Goal: Information Seeking & Learning: Understand process/instructions

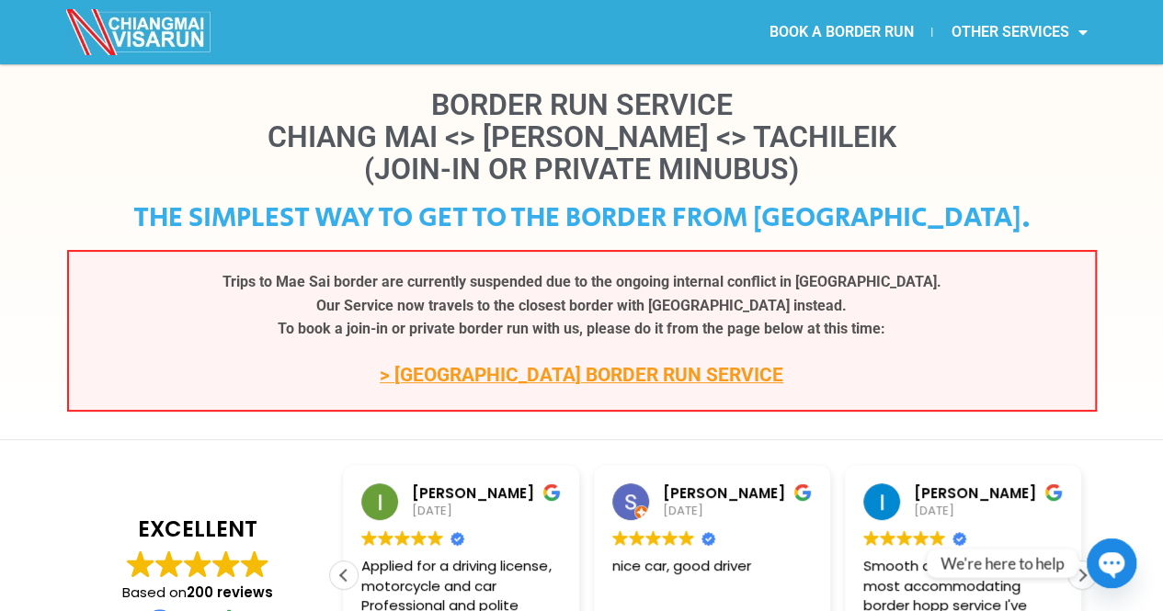
scroll to position [22, 0]
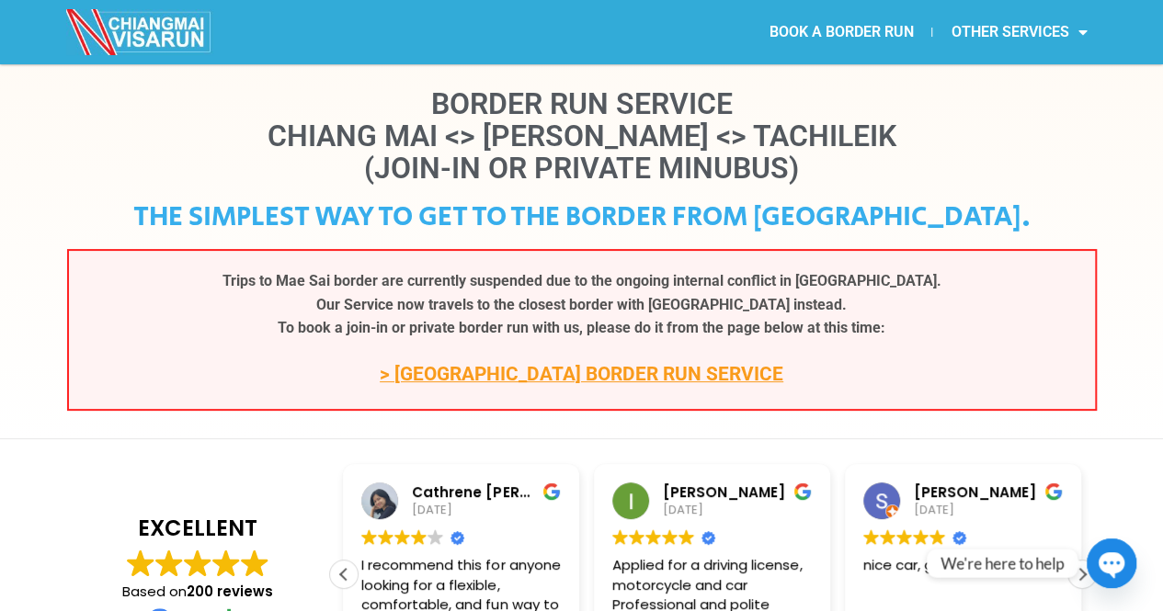
click at [560, 372] on link "> [GEOGRAPHIC_DATA] BORDER RUN SERVICE" at bounding box center [581, 374] width 403 height 22
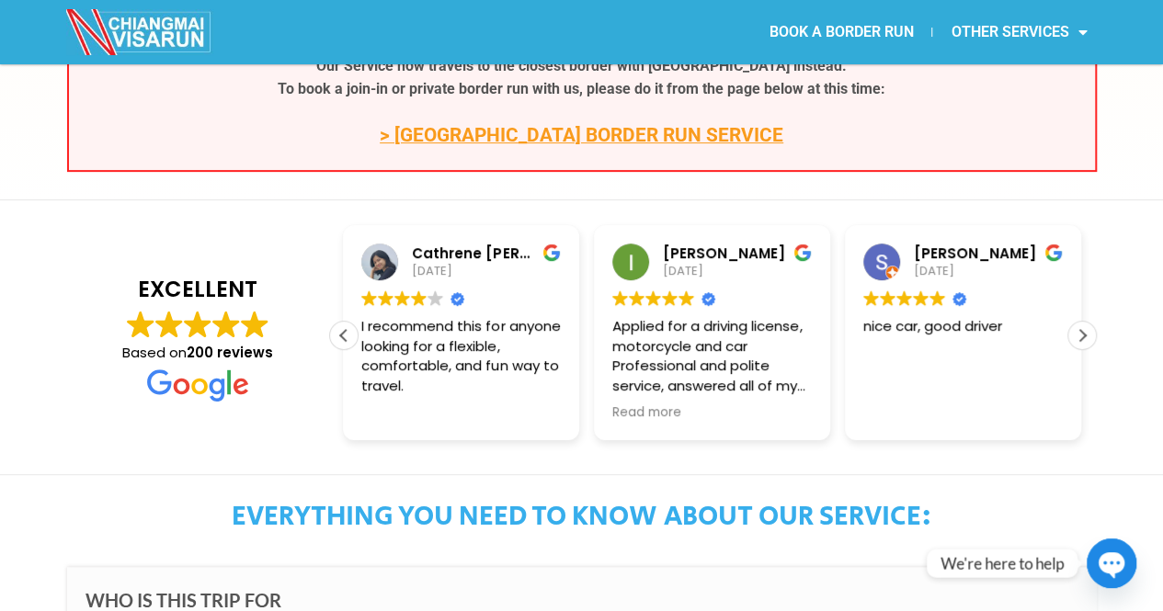
scroll to position [266, 0]
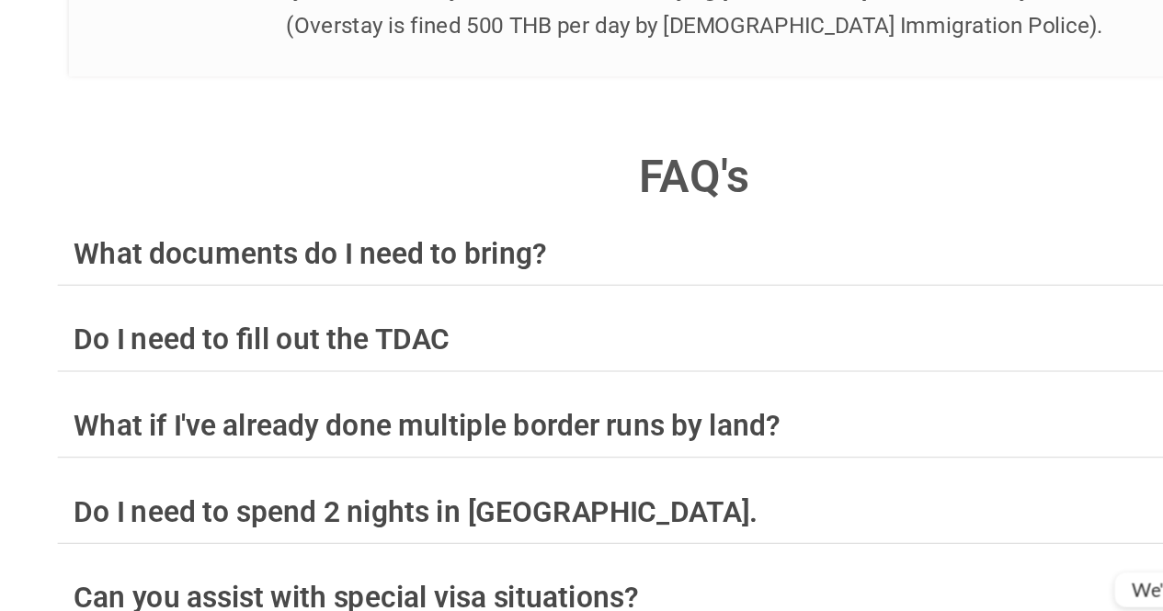
scroll to position [7074, 0]
click at [381, 275] on div "What documents do I need to bring?" at bounding box center [266, 287] width 389 height 24
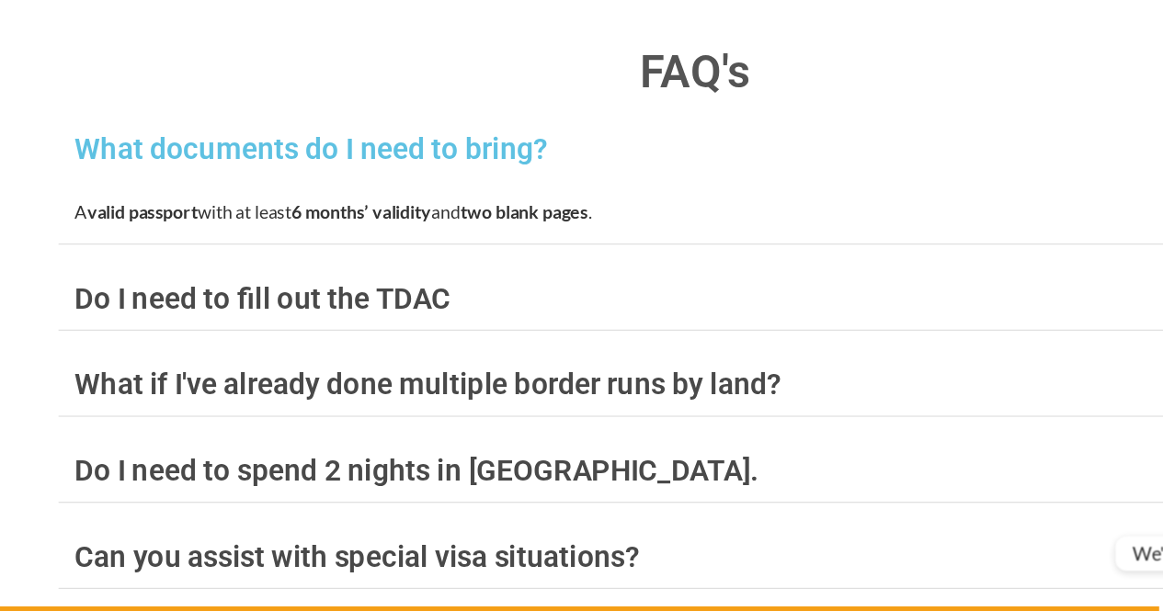
scroll to position [7131, 0]
click at [358, 341] on div "Do I need to fill out the TDAC" at bounding box center [226, 353] width 309 height 24
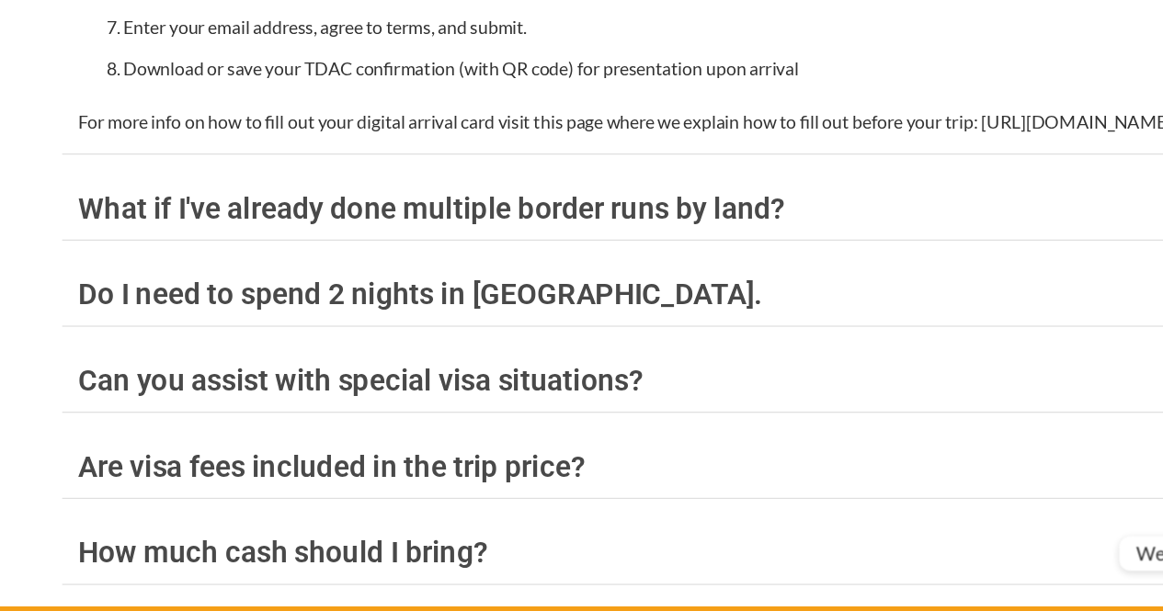
scroll to position [7714, 0]
click at [470, 267] on div "What if I've already done multiple border runs by land?" at bounding box center [362, 279] width 581 height 24
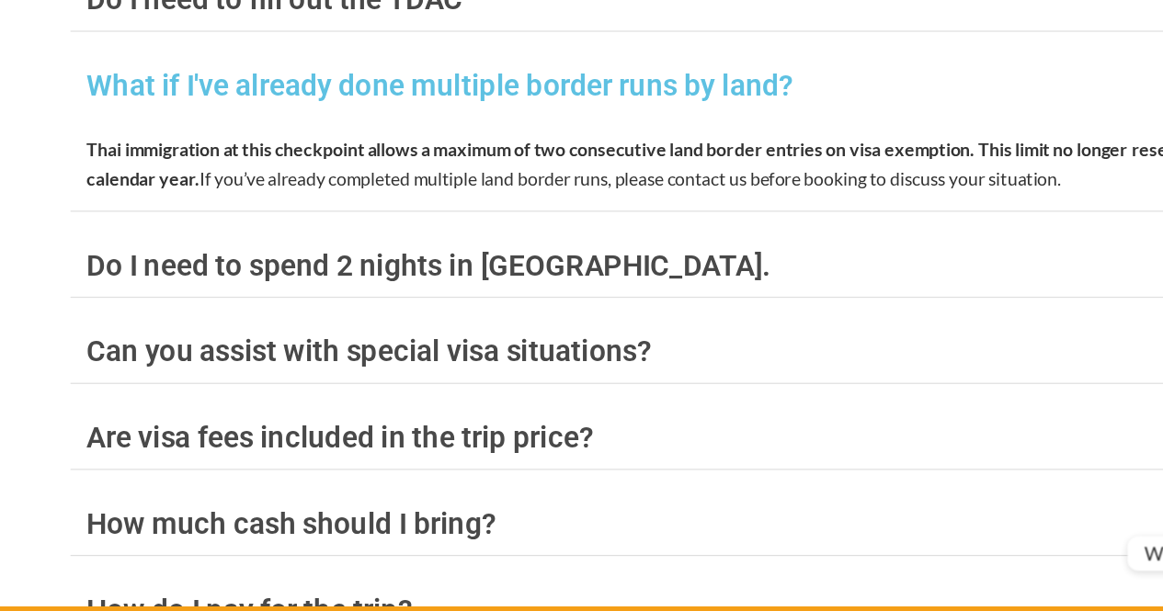
scroll to position [7329, 0]
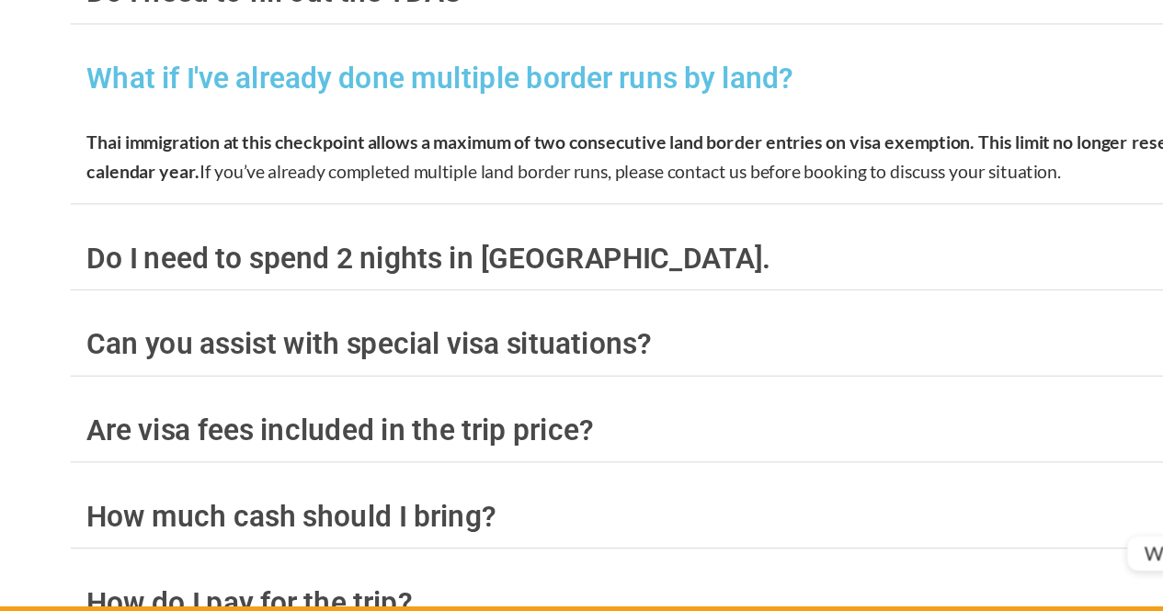
click at [392, 309] on div "Do I need to spend 2 nights in Laos." at bounding box center [353, 321] width 562 height 24
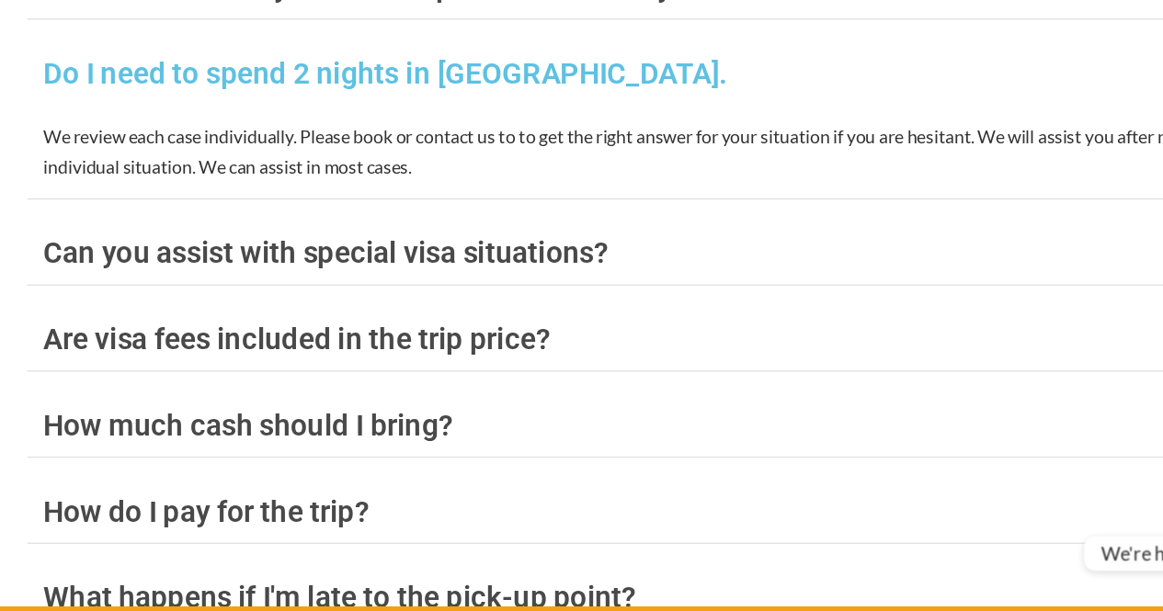
scroll to position [7405, 0]
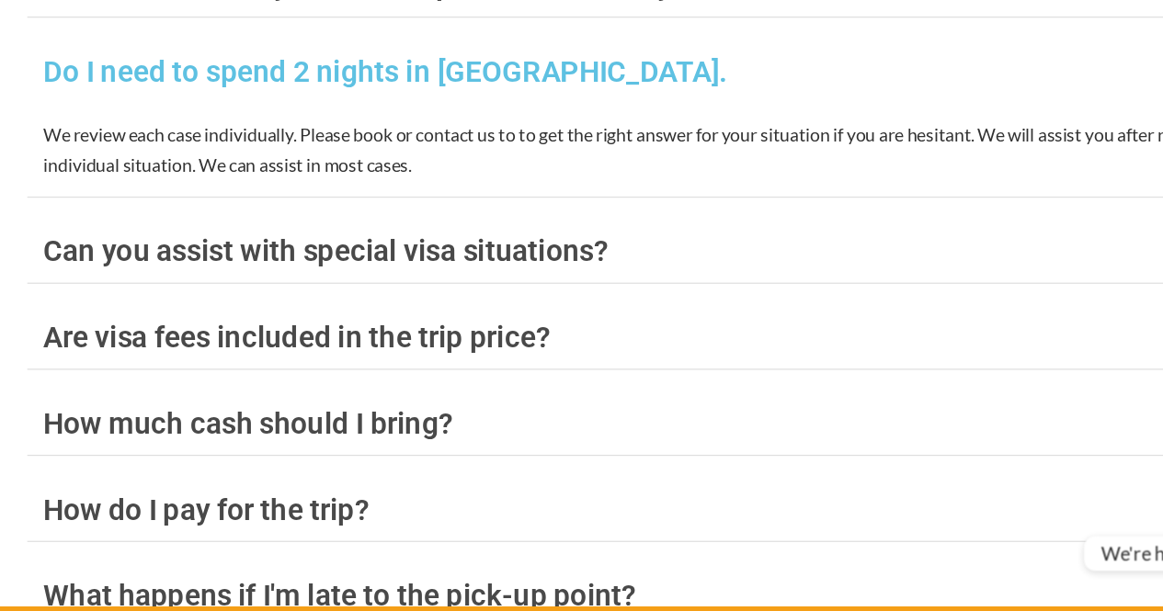
click at [367, 303] on div "Can you assist with special visa situations?" at bounding box center [304, 315] width 464 height 24
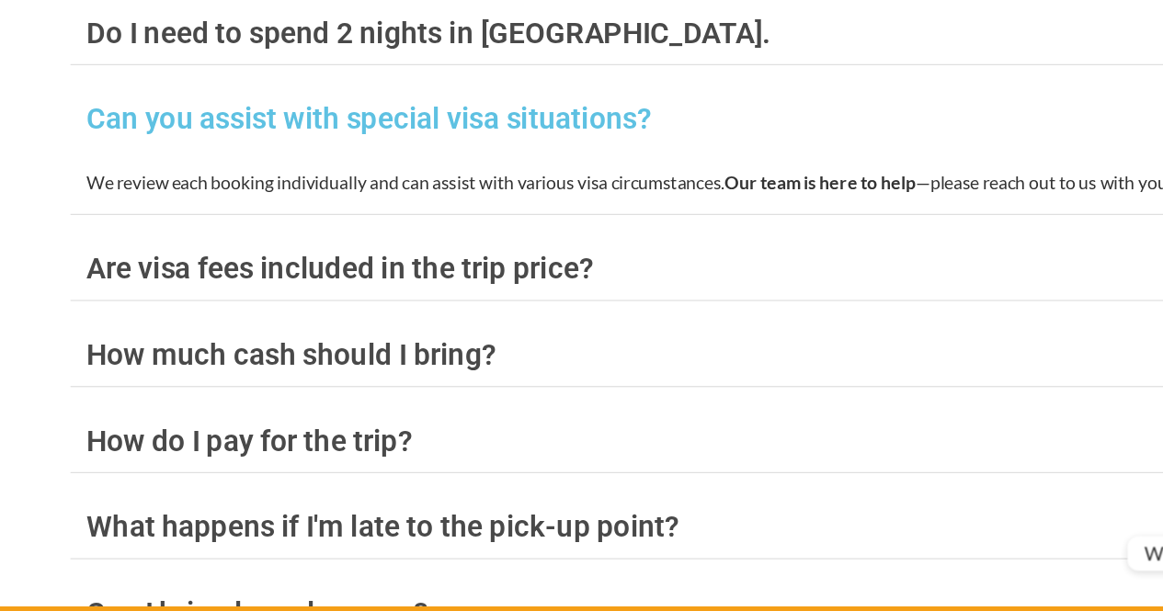
scroll to position [7438, 0]
click at [344, 317] on div "Are visa fees included in the trip price?" at bounding box center [280, 329] width 416 height 24
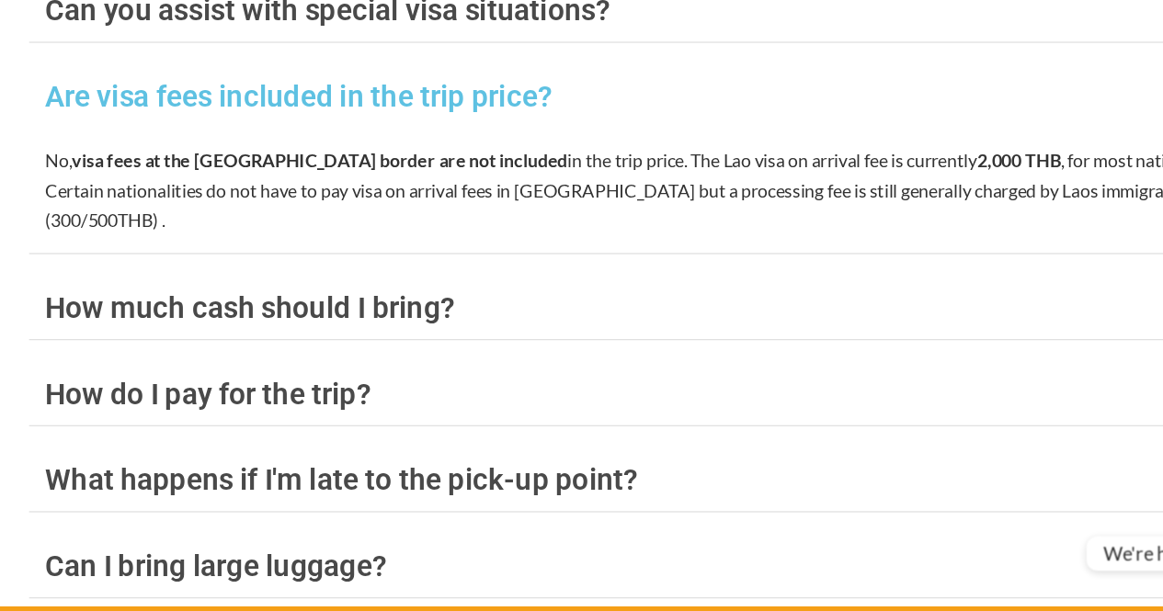
scroll to position [7537, 0]
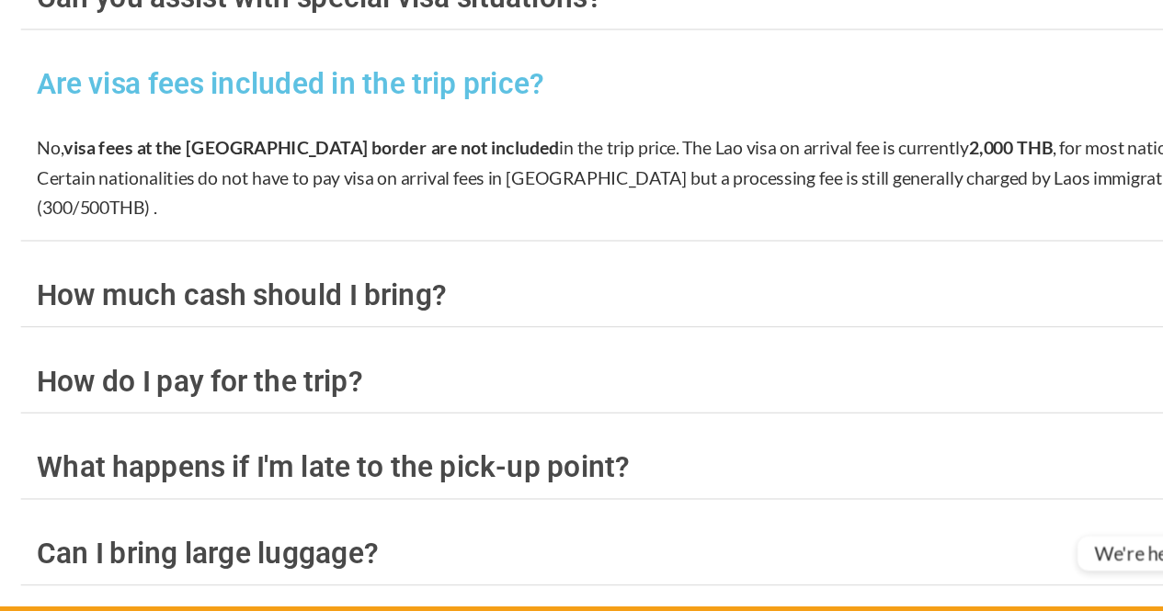
click at [333, 339] on div "How much cash should I bring?" at bounding box center [240, 351] width 336 height 24
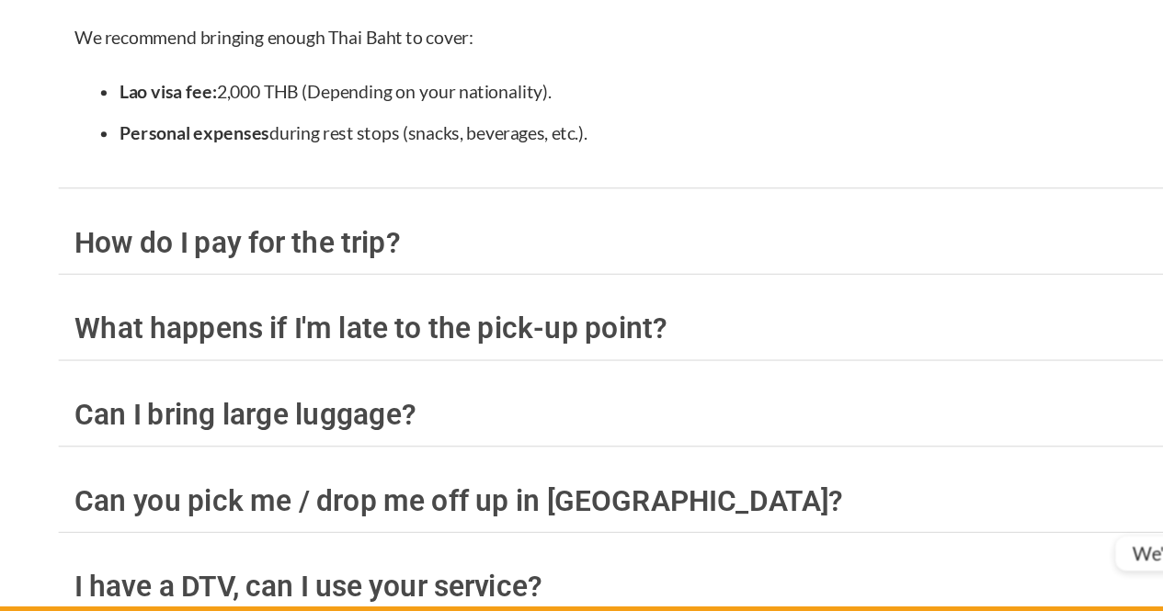
scroll to position [7699, 0]
click at [324, 295] on div "How do I pay for the trip?" at bounding box center [205, 307] width 267 height 24
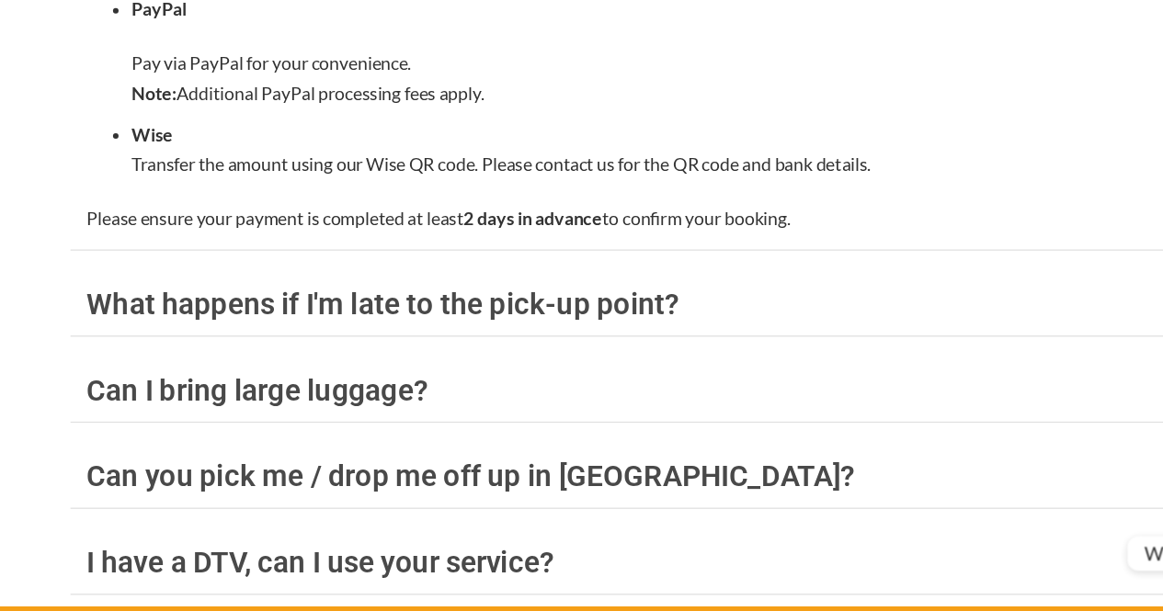
scroll to position [7994, 0]
click at [433, 346] on div "What happens if I'm late to the pick-up point?" at bounding box center [315, 358] width 487 height 24
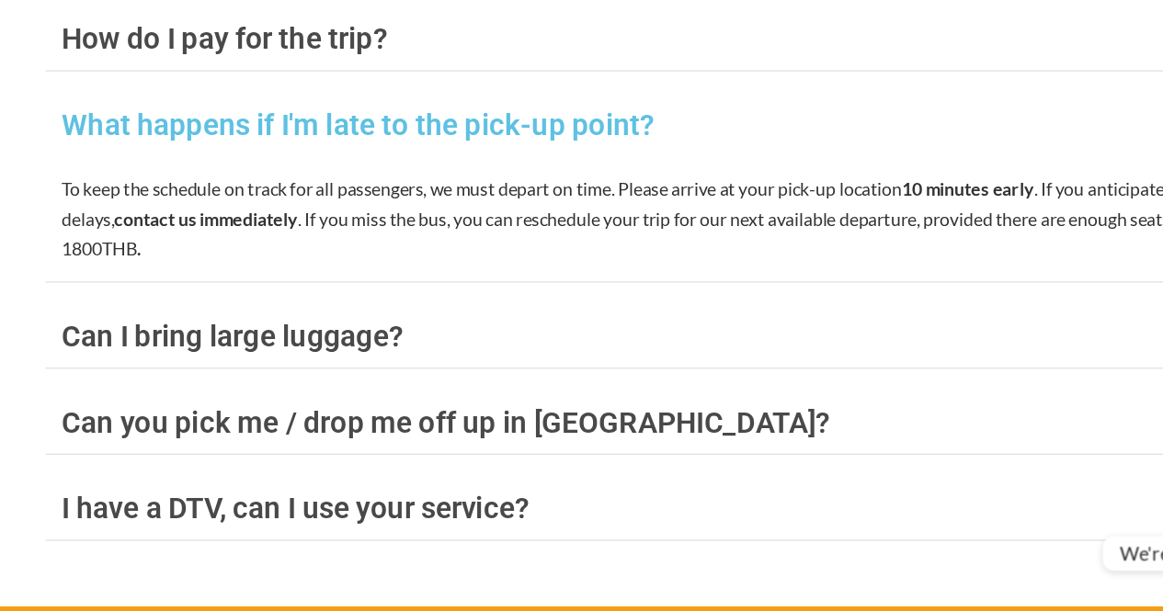
scroll to position [7729, 0]
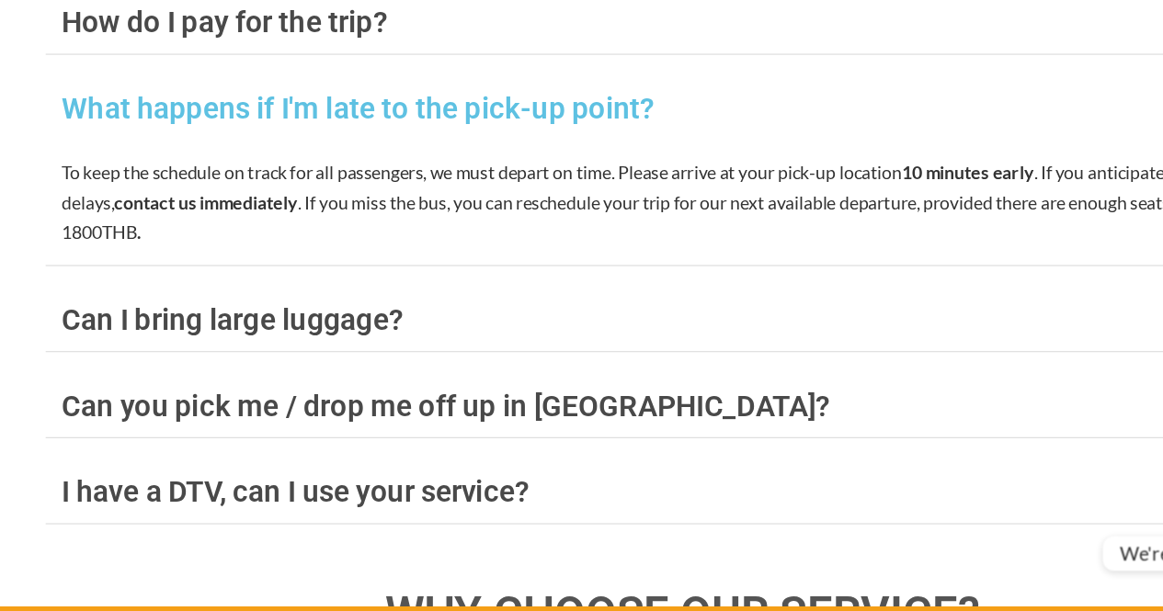
click at [344, 359] on div "Can I bring large luggage?" at bounding box center [212, 371] width 280 height 24
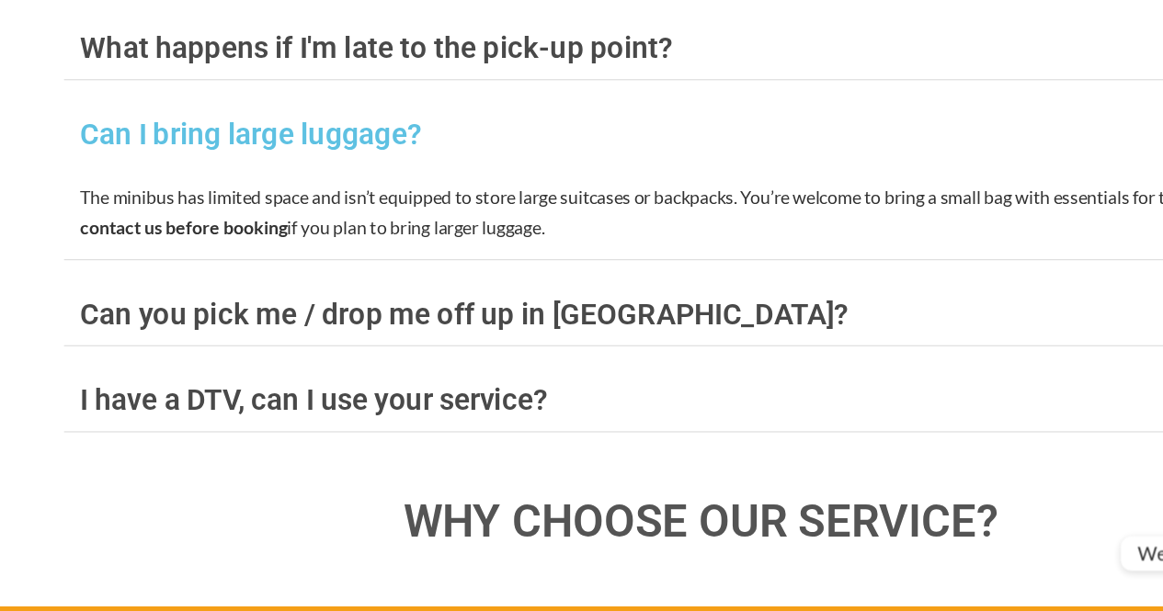
scroll to position [7779, 0]
click at [432, 354] on div "Can you pick me / drop me off up in Chiang Rai?" at bounding box center [387, 366] width 631 height 24
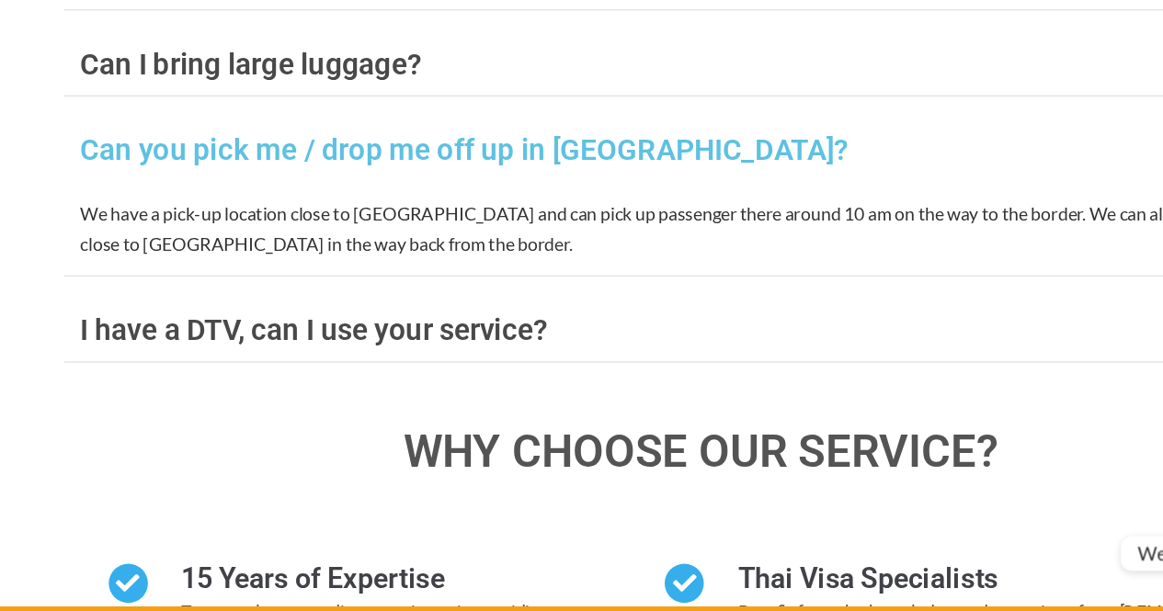
scroll to position [7840, 0]
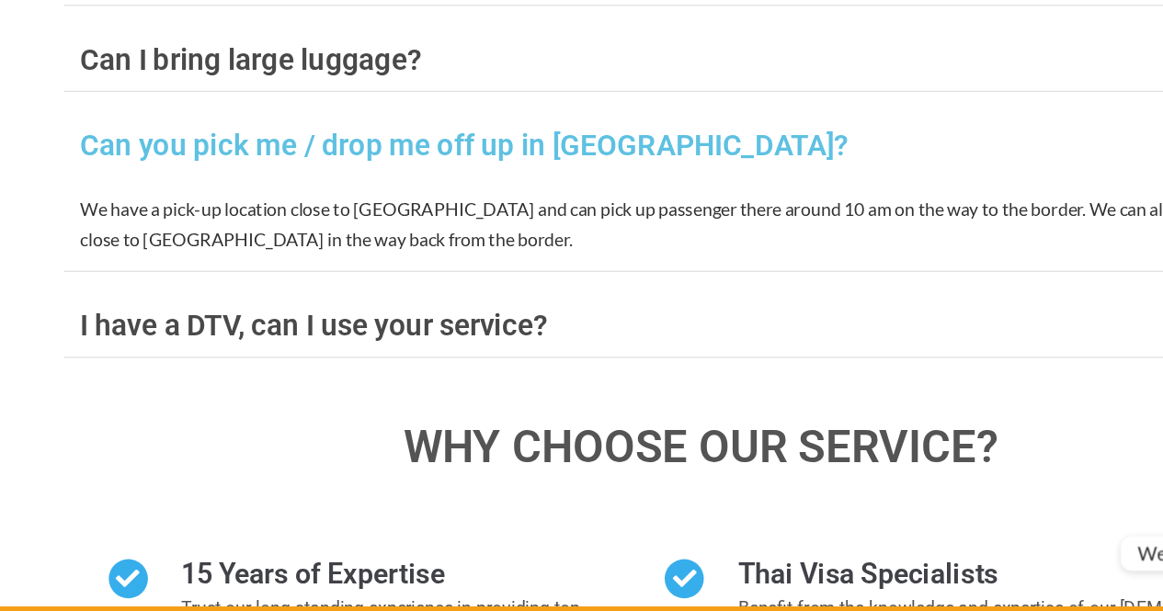
click at [356, 364] on div "I have a DTV, can I use your service?" at bounding box center [264, 376] width 384 height 24
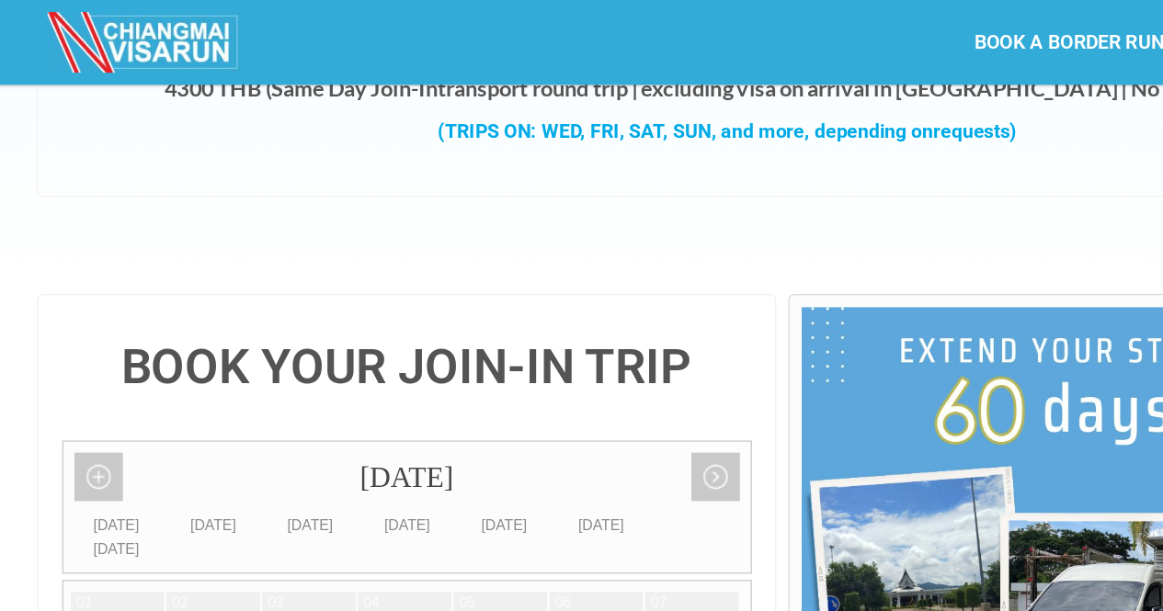
scroll to position [0, 0]
